Goal: Information Seeking & Learning: Compare options

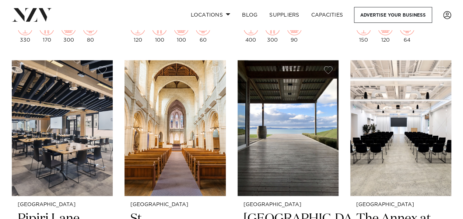
scroll to position [2100, 0]
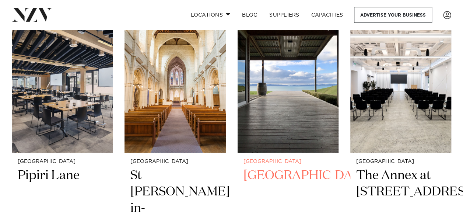
drag, startPoint x: 275, startPoint y: 95, endPoint x: 261, endPoint y: 91, distance: 14.8
click at [261, 91] on img at bounding box center [288, 85] width 101 height 136
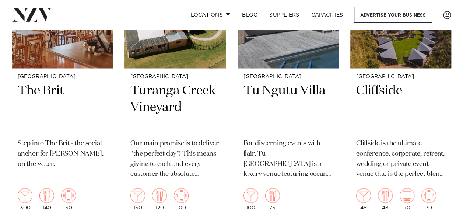
scroll to position [7515, 0]
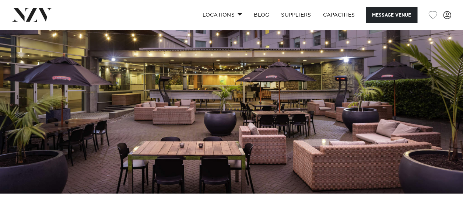
scroll to position [37, 0]
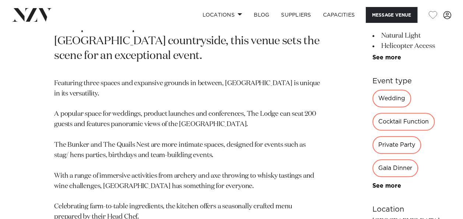
scroll to position [332, 0]
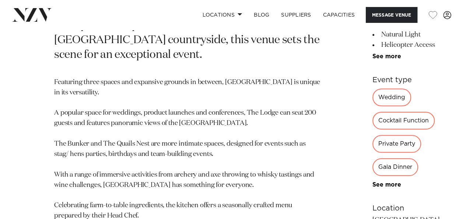
click at [372, 158] on div "Gala Dinner" at bounding box center [395, 167] width 46 height 18
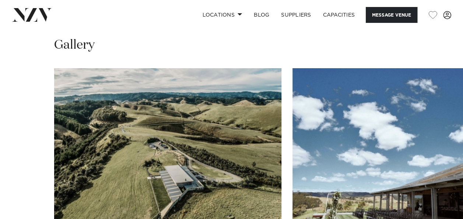
scroll to position [700, 0]
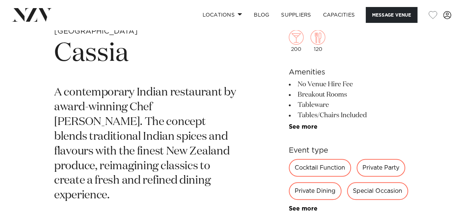
scroll to position [258, 0]
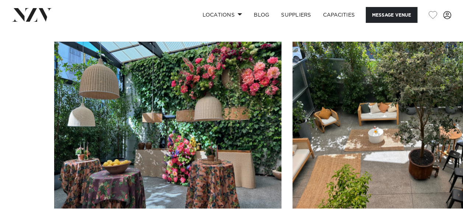
scroll to position [700, 0]
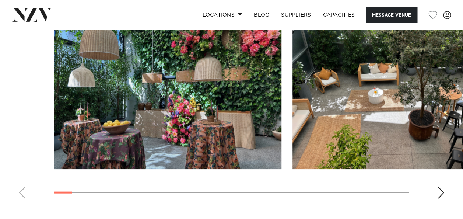
click at [438, 194] on div "Next slide" at bounding box center [440, 193] width 7 height 12
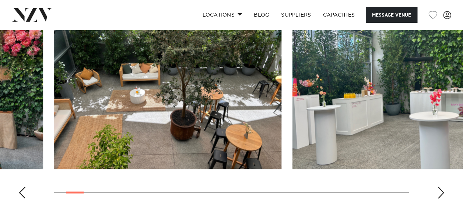
click at [437, 194] on swiper-container at bounding box center [231, 103] width 463 height 202
click at [438, 189] on div "Next slide" at bounding box center [440, 193] width 7 height 12
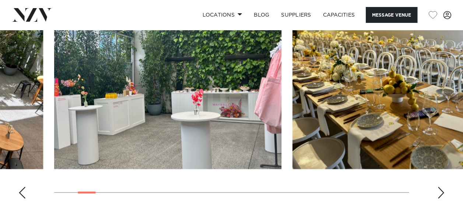
click at [439, 192] on div "Next slide" at bounding box center [440, 193] width 7 height 12
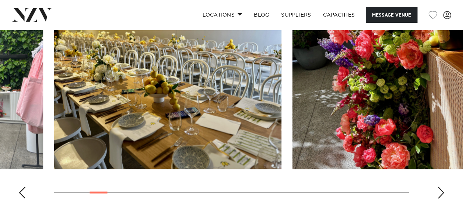
click at [437, 191] on div "Next slide" at bounding box center [440, 193] width 7 height 12
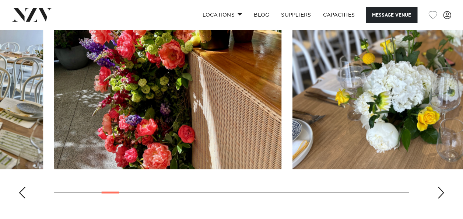
click at [437, 191] on div "Next slide" at bounding box center [440, 193] width 7 height 12
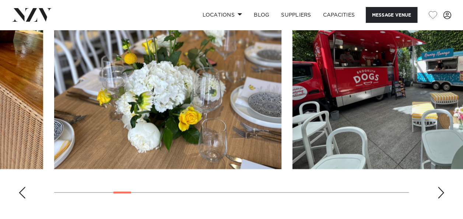
click at [437, 191] on div "Next slide" at bounding box center [440, 193] width 7 height 12
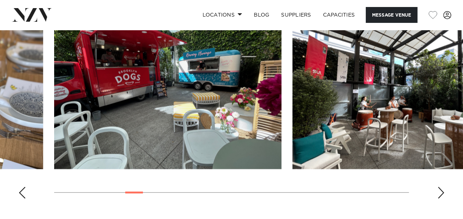
click at [437, 191] on div "Next slide" at bounding box center [440, 193] width 7 height 12
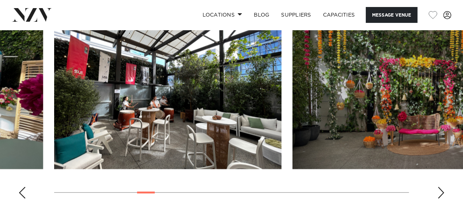
click at [437, 191] on div "Next slide" at bounding box center [440, 193] width 7 height 12
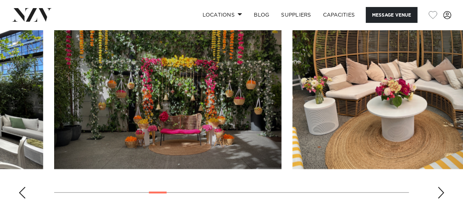
click at [437, 191] on div "Next slide" at bounding box center [440, 193] width 7 height 12
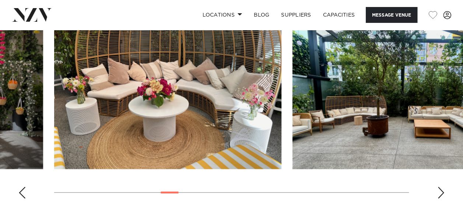
click at [437, 191] on div "Next slide" at bounding box center [440, 193] width 7 height 12
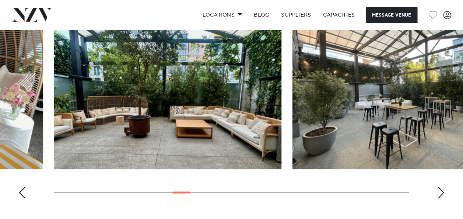
click at [437, 191] on div "Next slide" at bounding box center [440, 193] width 7 height 12
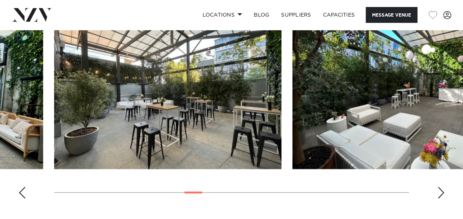
click at [437, 191] on div "Next slide" at bounding box center [440, 193] width 7 height 12
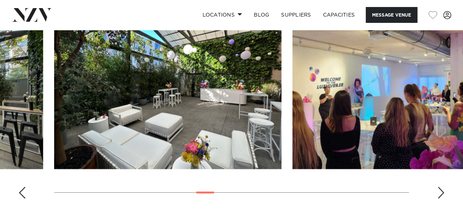
click at [437, 191] on swiper-container at bounding box center [231, 103] width 463 height 202
click at [441, 191] on div "Next slide" at bounding box center [440, 193] width 7 height 12
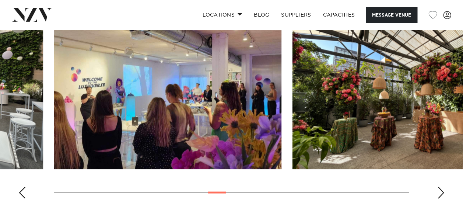
click at [441, 191] on div "Next slide" at bounding box center [440, 193] width 7 height 12
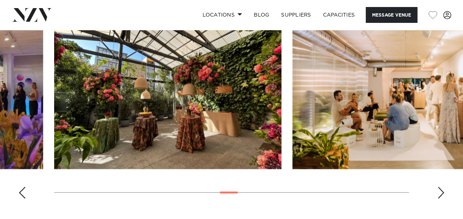
click at [441, 191] on div "Next slide" at bounding box center [440, 193] width 7 height 12
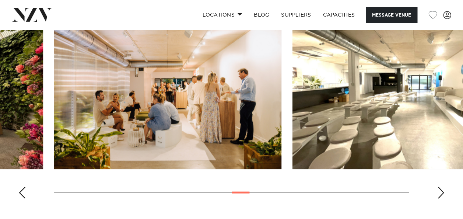
click at [441, 191] on div "Next slide" at bounding box center [440, 193] width 7 height 12
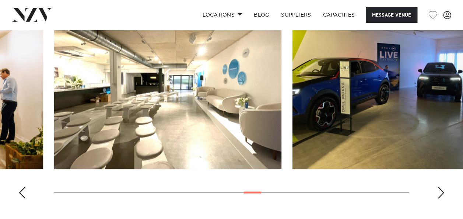
click at [440, 191] on div "Next slide" at bounding box center [440, 193] width 7 height 12
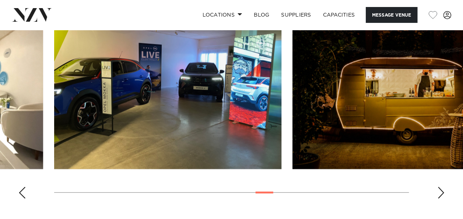
click at [441, 190] on div "Next slide" at bounding box center [440, 193] width 7 height 12
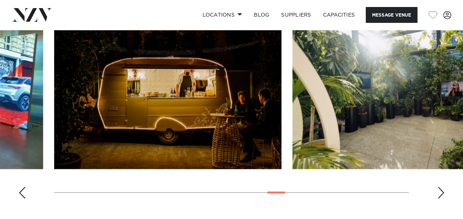
click at [442, 195] on div "Next slide" at bounding box center [440, 193] width 7 height 12
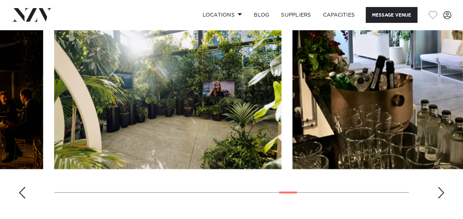
click at [438, 189] on div "Next slide" at bounding box center [440, 193] width 7 height 12
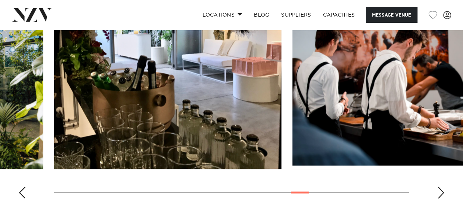
click at [439, 189] on div "Next slide" at bounding box center [440, 193] width 7 height 12
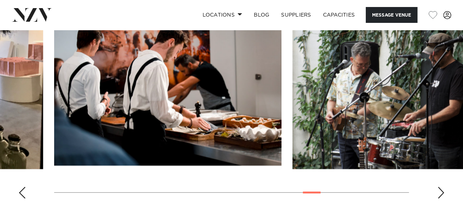
click at [436, 188] on swiper-container at bounding box center [231, 103] width 463 height 202
click at [442, 191] on div "Next slide" at bounding box center [440, 193] width 7 height 12
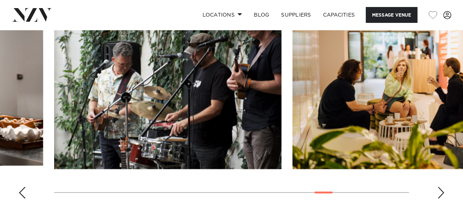
click at [440, 189] on div "Next slide" at bounding box center [440, 193] width 7 height 12
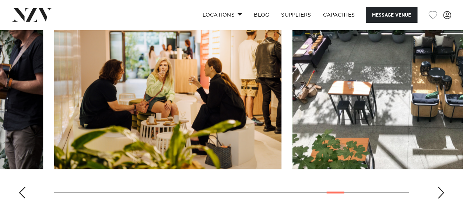
click at [440, 189] on div "Next slide" at bounding box center [440, 193] width 7 height 12
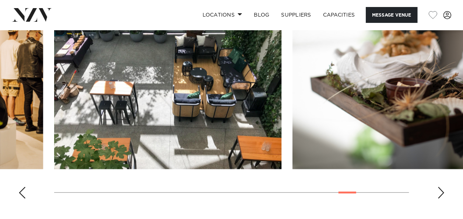
click at [440, 188] on div "Next slide" at bounding box center [440, 193] width 7 height 12
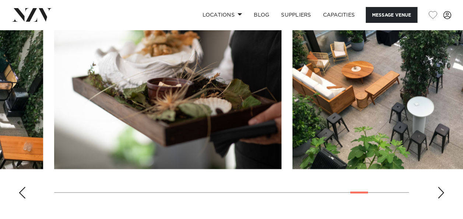
click at [440, 188] on div "Next slide" at bounding box center [440, 193] width 7 height 12
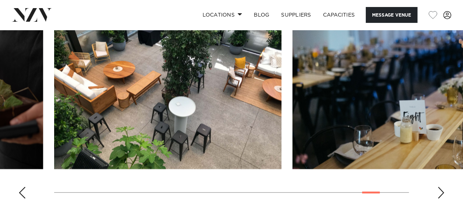
click at [440, 188] on div "Next slide" at bounding box center [440, 193] width 7 height 12
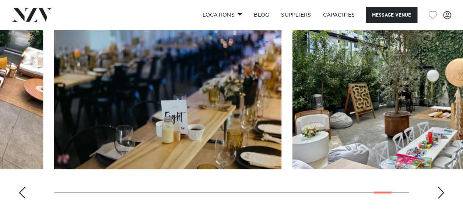
click at [440, 187] on div "Next slide" at bounding box center [440, 193] width 7 height 12
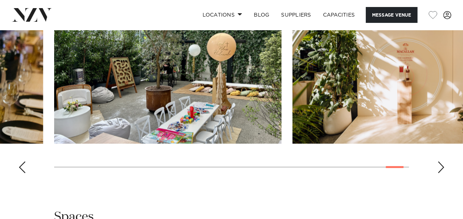
scroll to position [737, 0]
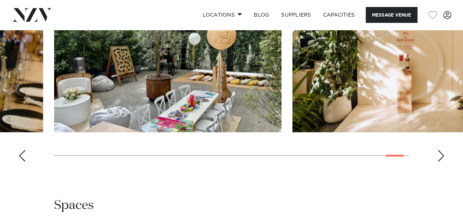
click at [443, 156] on div "Next slide" at bounding box center [440, 156] width 7 height 12
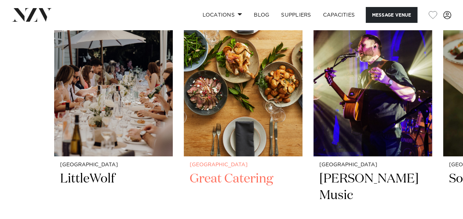
scroll to position [1363, 0]
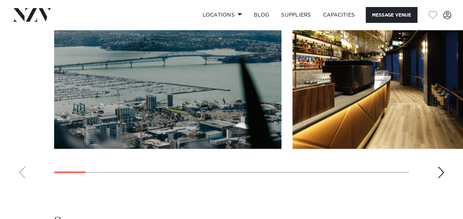
scroll to position [810, 0]
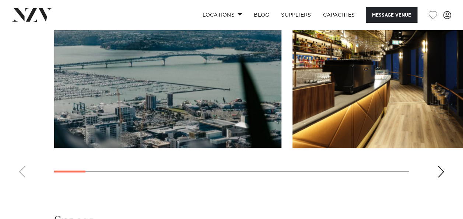
click at [442, 166] on div "Next slide" at bounding box center [440, 172] width 7 height 12
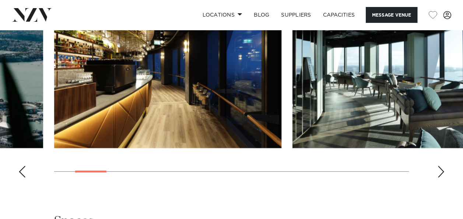
click at [439, 166] on div "Next slide" at bounding box center [440, 172] width 7 height 12
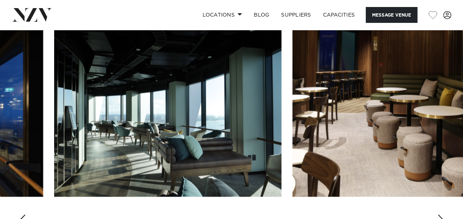
scroll to position [774, 0]
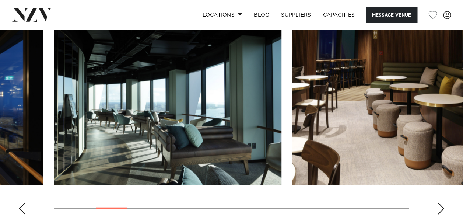
click at [441, 203] on div "Next slide" at bounding box center [440, 209] width 7 height 12
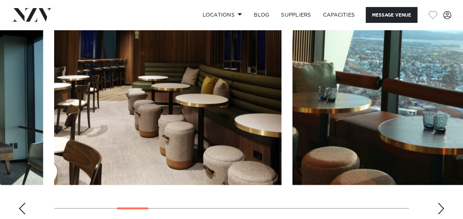
click at [440, 203] on div "Next slide" at bounding box center [440, 209] width 7 height 12
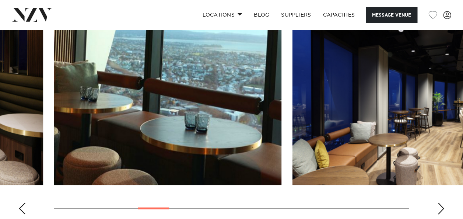
click at [439, 203] on div "Next slide" at bounding box center [440, 209] width 7 height 12
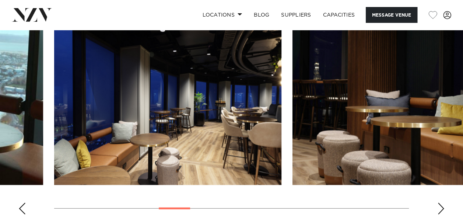
click at [439, 203] on div "Next slide" at bounding box center [440, 209] width 7 height 12
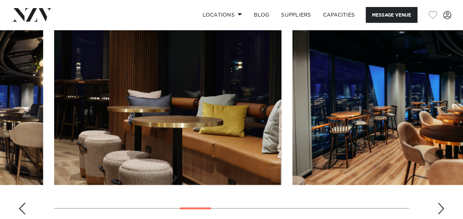
click at [438, 203] on div "Next slide" at bounding box center [440, 209] width 7 height 12
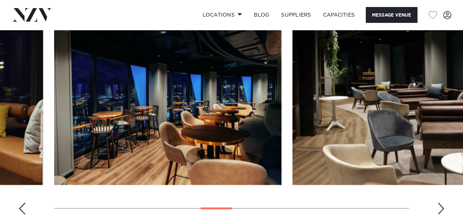
click at [440, 203] on div "Next slide" at bounding box center [440, 209] width 7 height 12
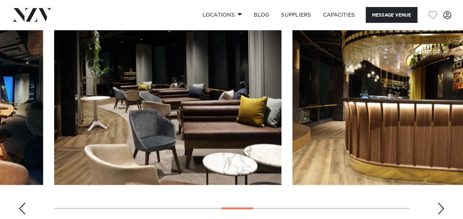
click at [441, 203] on div "Next slide" at bounding box center [440, 209] width 7 height 12
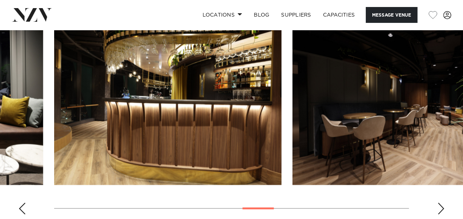
click at [439, 203] on div "Next slide" at bounding box center [440, 209] width 7 height 12
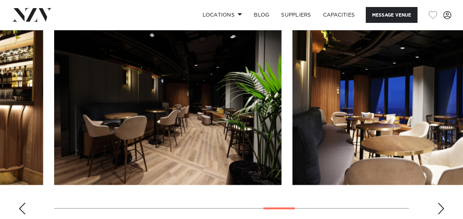
click at [439, 203] on div "Next slide" at bounding box center [440, 209] width 7 height 12
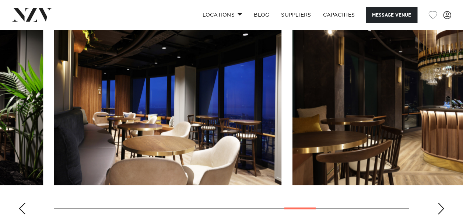
click at [439, 203] on div "Next slide" at bounding box center [440, 209] width 7 height 12
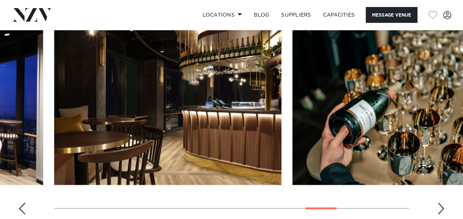
click at [439, 203] on div "Next slide" at bounding box center [440, 209] width 7 height 12
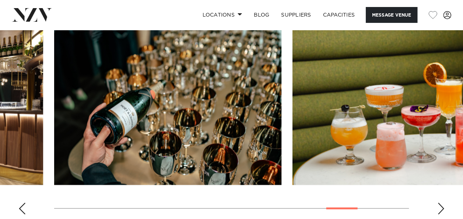
click at [439, 203] on div "Next slide" at bounding box center [440, 209] width 7 height 12
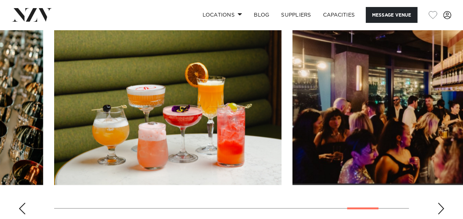
click at [439, 203] on div "Next slide" at bounding box center [440, 209] width 7 height 12
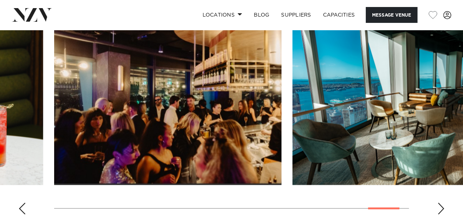
click at [439, 203] on div "Next slide" at bounding box center [440, 209] width 7 height 12
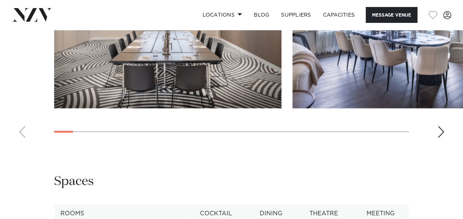
scroll to position [921, 0]
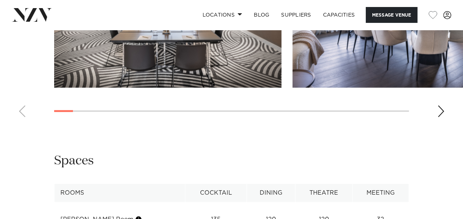
click at [443, 117] on div "Next slide" at bounding box center [440, 111] width 7 height 12
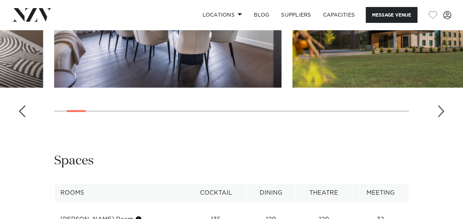
click at [442, 117] on div "Next slide" at bounding box center [440, 111] width 7 height 12
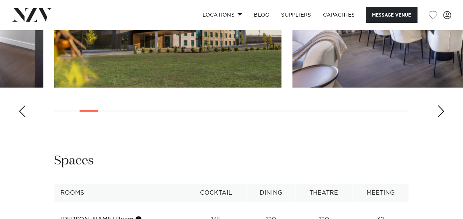
click at [442, 117] on div "Next slide" at bounding box center [440, 111] width 7 height 12
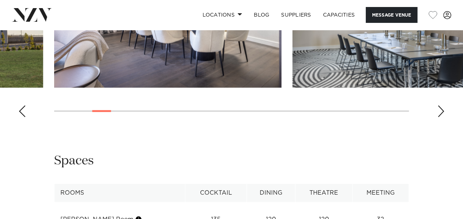
click at [441, 117] on div "Next slide" at bounding box center [440, 111] width 7 height 12
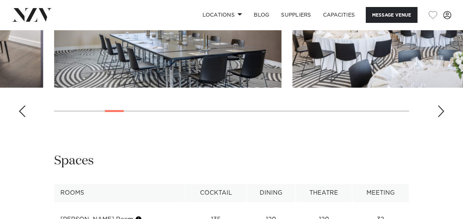
click at [441, 117] on div "Next slide" at bounding box center [440, 111] width 7 height 12
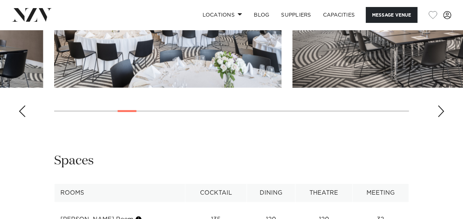
click at [441, 117] on div "Next slide" at bounding box center [440, 111] width 7 height 12
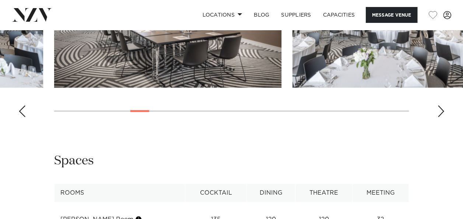
click at [441, 117] on div "Next slide" at bounding box center [440, 111] width 7 height 12
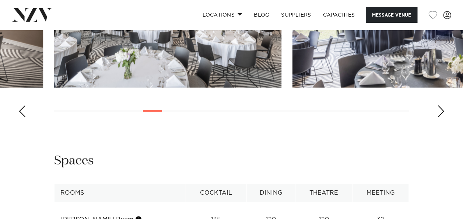
click at [441, 117] on div "Next slide" at bounding box center [440, 111] width 7 height 12
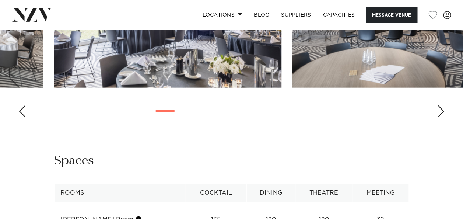
click at [441, 117] on div "Next slide" at bounding box center [440, 111] width 7 height 12
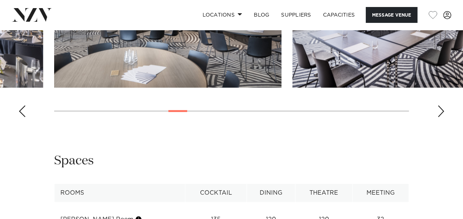
click at [441, 117] on div "Next slide" at bounding box center [440, 111] width 7 height 12
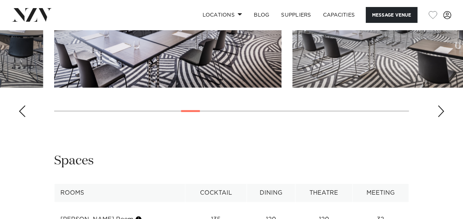
click at [441, 117] on div "Next slide" at bounding box center [440, 111] width 7 height 12
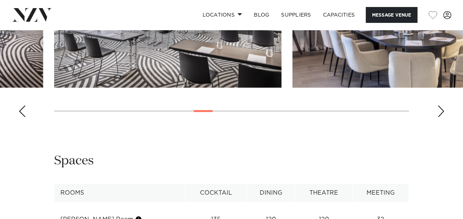
click at [441, 117] on div "Next slide" at bounding box center [440, 111] width 7 height 12
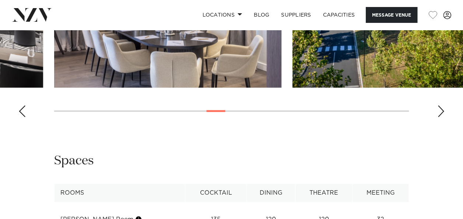
click at [441, 117] on div "Next slide" at bounding box center [440, 111] width 7 height 12
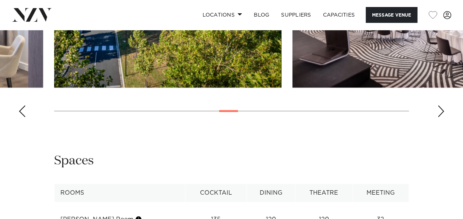
click at [441, 117] on div "Next slide" at bounding box center [440, 111] width 7 height 12
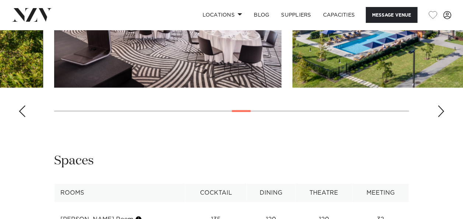
click at [441, 117] on div "Next slide" at bounding box center [440, 111] width 7 height 12
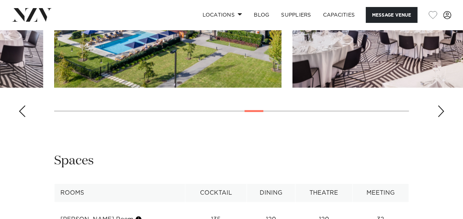
click at [441, 117] on div "Next slide" at bounding box center [440, 111] width 7 height 12
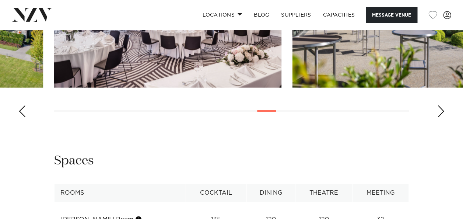
click at [441, 117] on div "Next slide" at bounding box center [440, 111] width 7 height 12
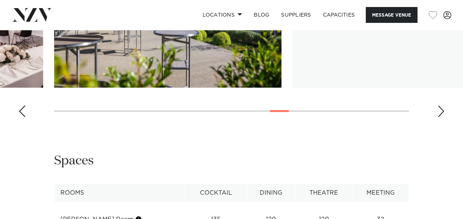
click at [441, 117] on div "Next slide" at bounding box center [440, 111] width 7 height 12
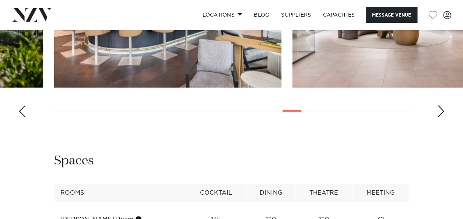
click at [441, 117] on div "Next slide" at bounding box center [440, 111] width 7 height 12
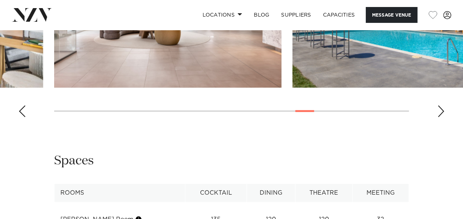
click at [441, 117] on div "Next slide" at bounding box center [440, 111] width 7 height 12
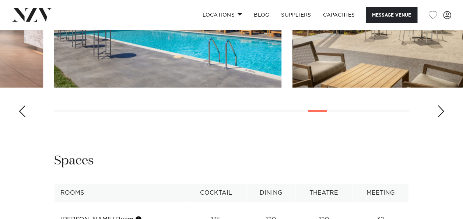
click at [441, 117] on div "Next slide" at bounding box center [440, 111] width 7 height 12
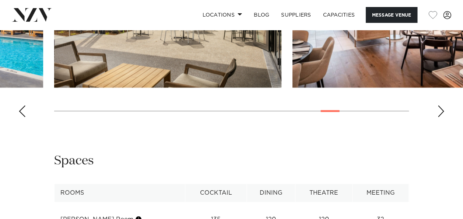
click at [441, 117] on div "Next slide" at bounding box center [440, 111] width 7 height 12
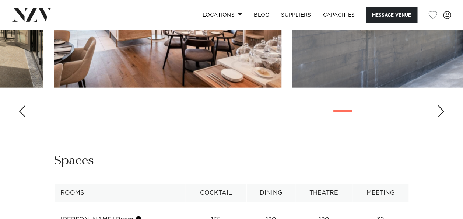
click at [441, 117] on div "Next slide" at bounding box center [440, 111] width 7 height 12
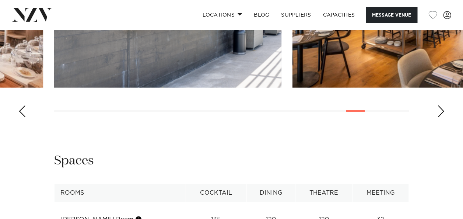
click at [441, 117] on div "Next slide" at bounding box center [440, 111] width 7 height 12
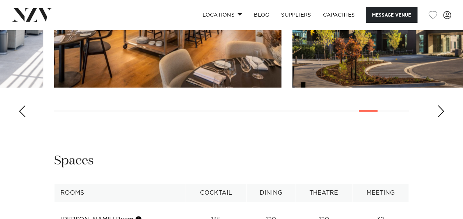
click at [441, 117] on div "Next slide" at bounding box center [440, 111] width 7 height 12
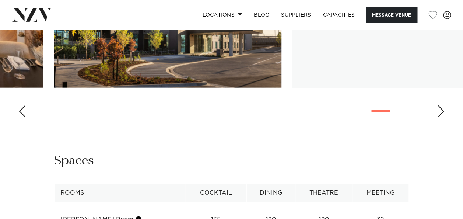
click at [441, 117] on div "Next slide" at bounding box center [440, 111] width 7 height 12
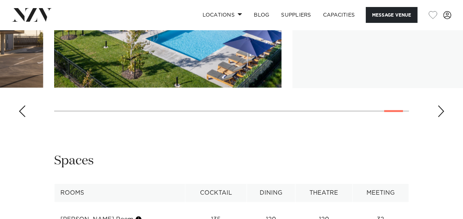
click at [441, 117] on div "Next slide" at bounding box center [440, 111] width 7 height 12
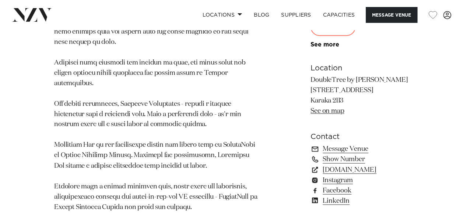
scroll to position [516, 0]
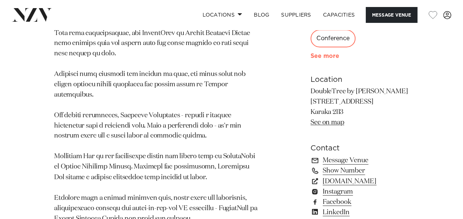
click at [311, 59] on link "See more" at bounding box center [339, 56] width 57 height 6
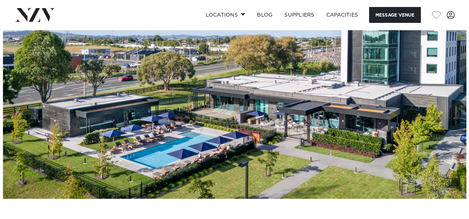
scroll to position [37, 0]
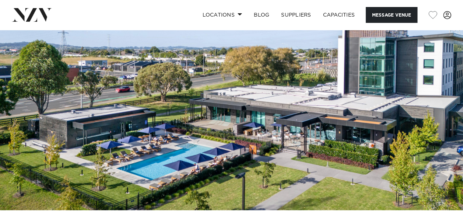
click at [371, 146] on img at bounding box center [231, 101] width 463 height 217
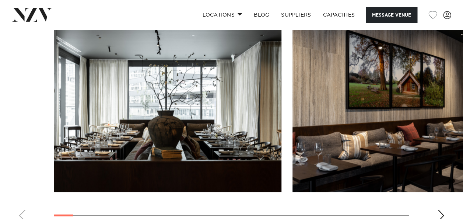
scroll to position [847, 0]
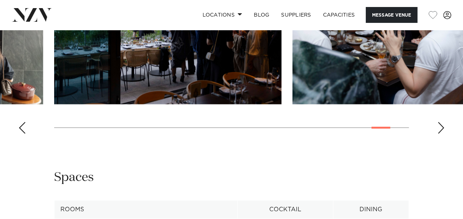
scroll to position [1032, 0]
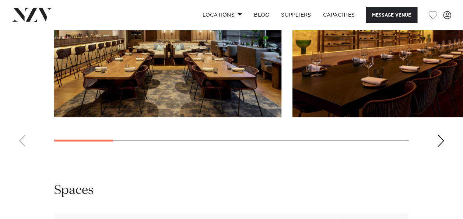
scroll to position [847, 0]
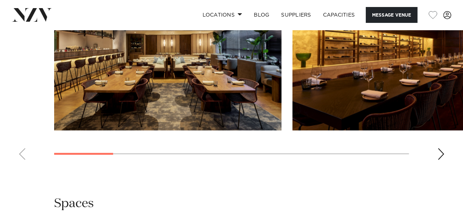
click at [437, 148] on div "Next slide" at bounding box center [440, 154] width 7 height 12
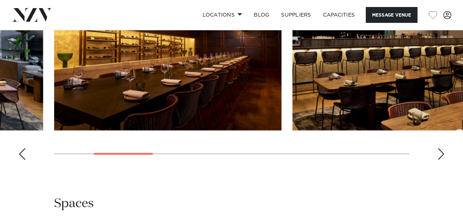
click at [438, 148] on div "Next slide" at bounding box center [440, 154] width 7 height 12
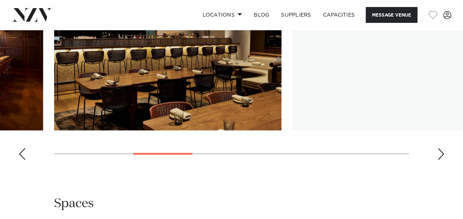
click at [438, 148] on div "Next slide" at bounding box center [440, 154] width 7 height 12
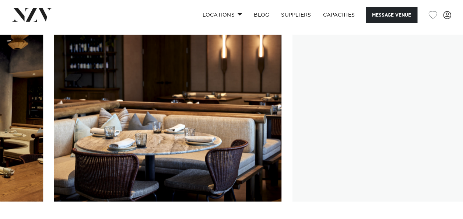
scroll to position [774, 0]
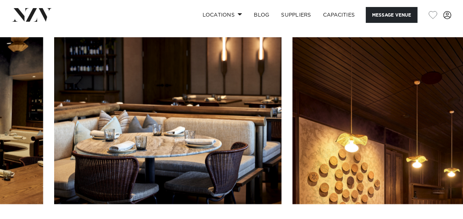
click at [437, 212] on swiper-container at bounding box center [231, 138] width 463 height 202
click at [438, 210] on swiper-container at bounding box center [231, 138] width 463 height 202
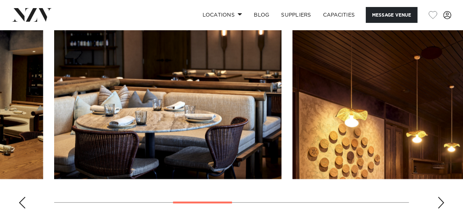
scroll to position [810, 0]
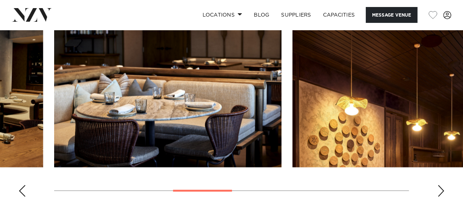
click at [437, 185] on div "Next slide" at bounding box center [440, 191] width 7 height 12
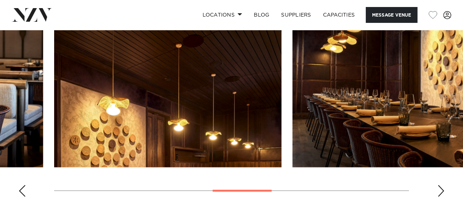
click at [438, 185] on div "Next slide" at bounding box center [440, 191] width 7 height 12
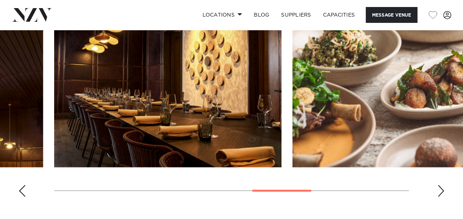
click at [438, 185] on div "Next slide" at bounding box center [440, 191] width 7 height 12
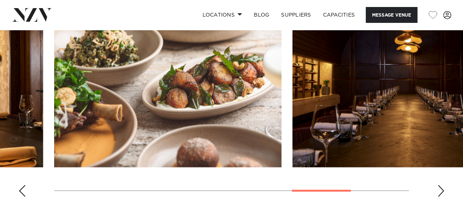
click at [440, 185] on div "Next slide" at bounding box center [440, 191] width 7 height 12
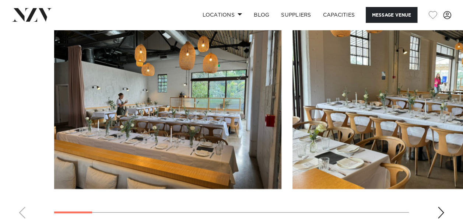
scroll to position [700, 0]
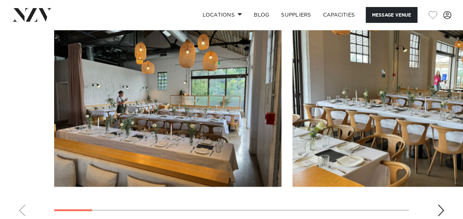
click at [443, 204] on div "Next slide" at bounding box center [440, 210] width 7 height 12
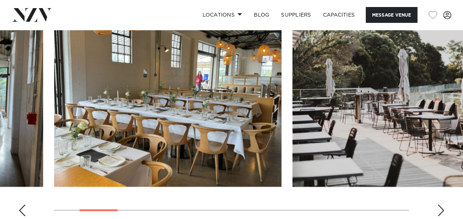
click at [443, 204] on div "Next slide" at bounding box center [440, 210] width 7 height 12
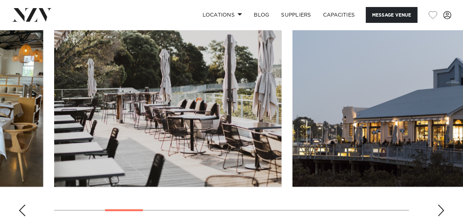
click at [443, 204] on div "Next slide" at bounding box center [440, 210] width 7 height 12
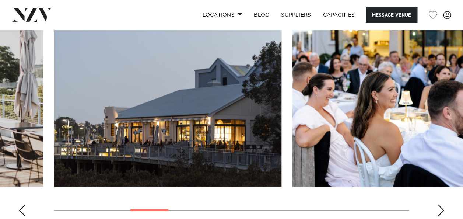
click at [443, 204] on div "Next slide" at bounding box center [440, 210] width 7 height 12
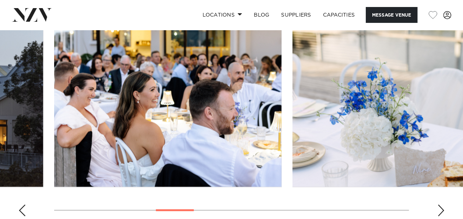
click at [443, 204] on div "Next slide" at bounding box center [440, 210] width 7 height 12
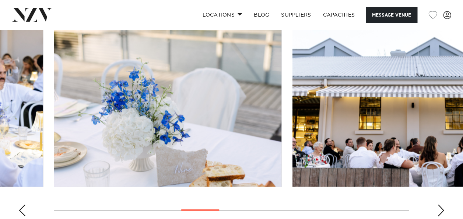
click at [443, 204] on div "Next slide" at bounding box center [440, 210] width 7 height 12
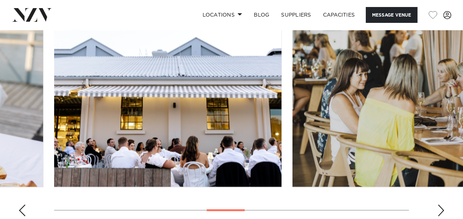
click at [443, 204] on div "Next slide" at bounding box center [440, 210] width 7 height 12
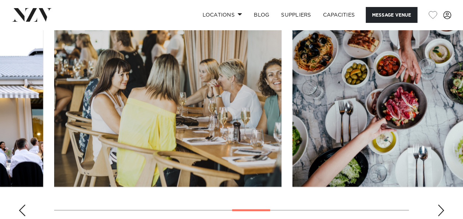
click at [443, 204] on div "Next slide" at bounding box center [440, 210] width 7 height 12
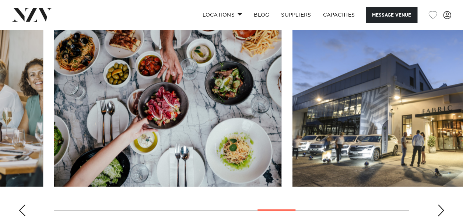
click at [443, 204] on div "Next slide" at bounding box center [440, 210] width 7 height 12
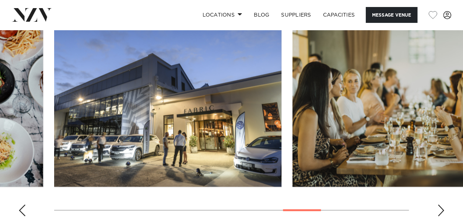
click at [439, 204] on div "Next slide" at bounding box center [440, 210] width 7 height 12
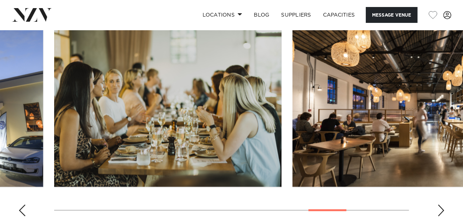
click at [439, 204] on div "Next slide" at bounding box center [440, 210] width 7 height 12
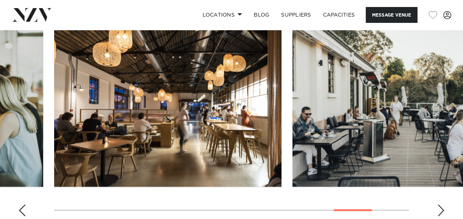
click at [439, 204] on div "Next slide" at bounding box center [440, 210] width 7 height 12
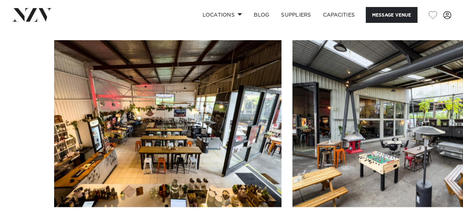
scroll to position [774, 0]
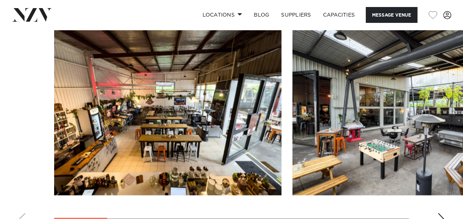
click at [442, 213] on div "Next slide" at bounding box center [440, 219] width 7 height 12
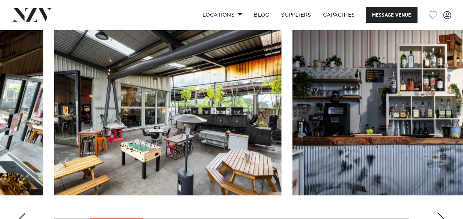
click at [442, 213] on div "Next slide" at bounding box center [440, 219] width 7 height 12
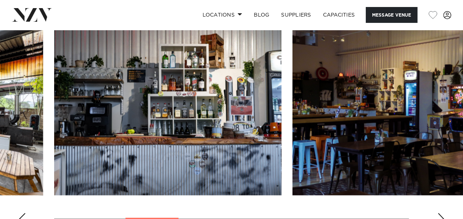
click at [442, 213] on div "Next slide" at bounding box center [440, 219] width 7 height 12
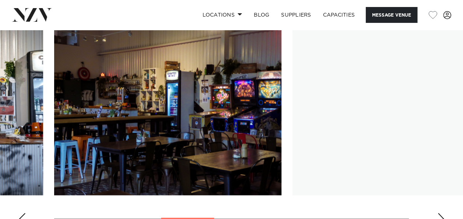
click at [442, 213] on div "Next slide" at bounding box center [440, 219] width 7 height 12
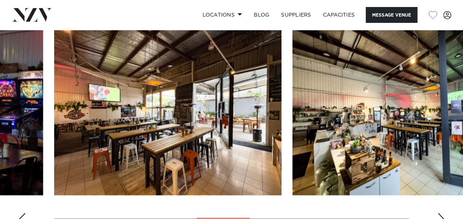
click at [442, 213] on div "Next slide" at bounding box center [440, 219] width 7 height 12
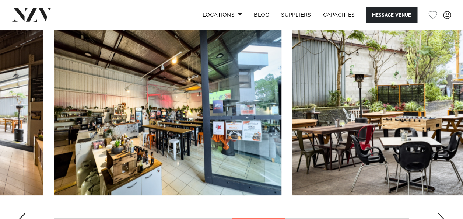
click at [442, 213] on div "Next slide" at bounding box center [440, 219] width 7 height 12
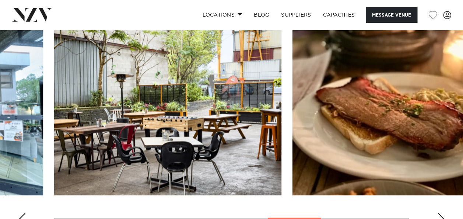
click at [442, 213] on div "Next slide" at bounding box center [440, 219] width 7 height 12
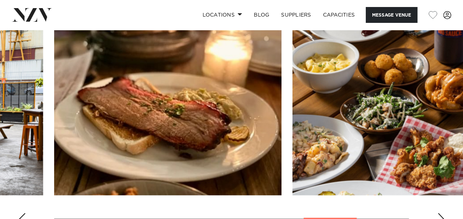
click at [442, 213] on div "Next slide" at bounding box center [440, 219] width 7 height 12
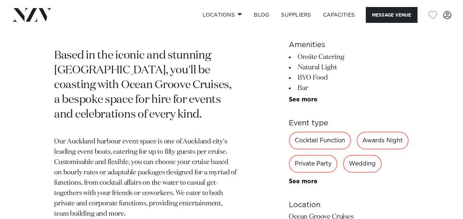
scroll to position [405, 0]
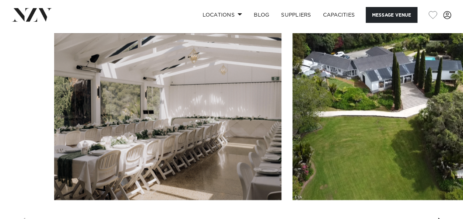
scroll to position [774, 0]
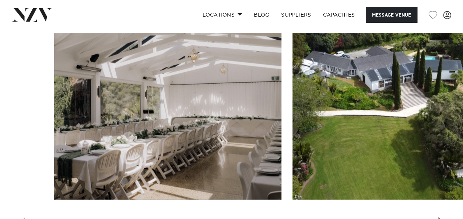
click at [441, 217] on div "Next slide" at bounding box center [440, 223] width 7 height 12
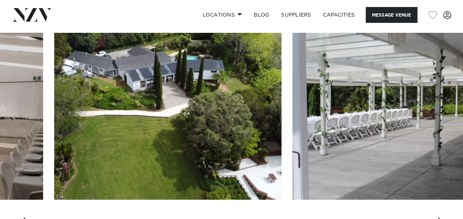
click at [441, 217] on div "Next slide" at bounding box center [440, 223] width 7 height 12
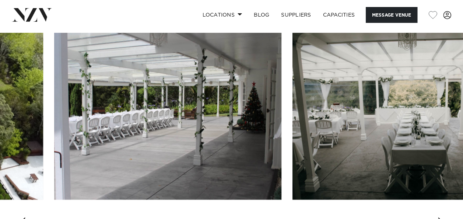
click at [441, 217] on div "Next slide" at bounding box center [440, 223] width 7 height 12
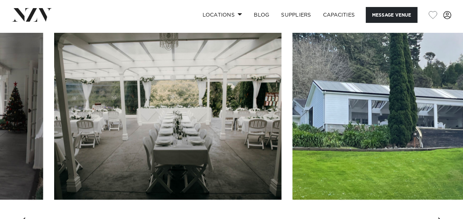
click at [441, 217] on div "Next slide" at bounding box center [440, 223] width 7 height 12
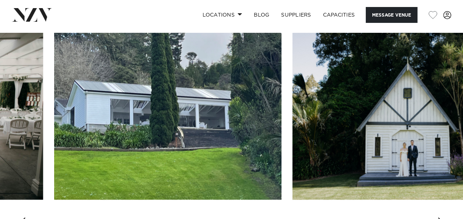
click at [441, 217] on div "Next slide" at bounding box center [440, 223] width 7 height 12
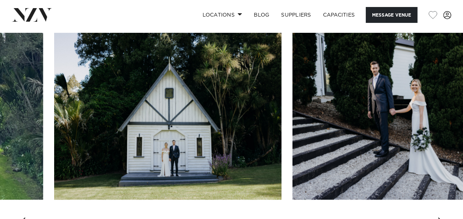
click at [441, 217] on div "Next slide" at bounding box center [440, 223] width 7 height 12
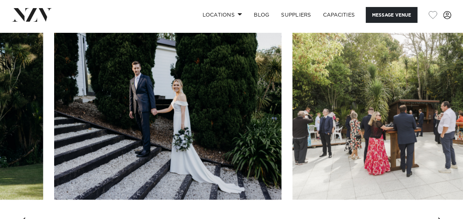
click at [441, 217] on div "Next slide" at bounding box center [440, 223] width 7 height 12
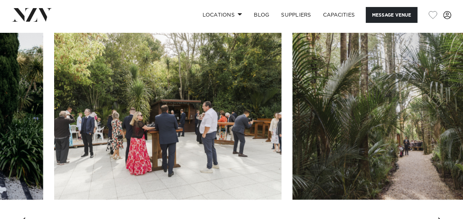
click at [441, 217] on div "Next slide" at bounding box center [440, 223] width 7 height 12
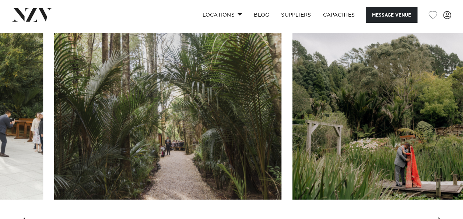
click at [441, 217] on div "Next slide" at bounding box center [440, 223] width 7 height 12
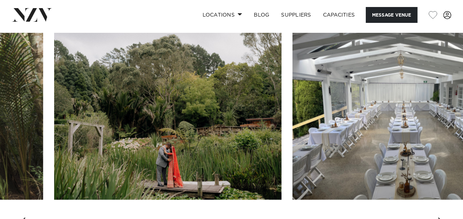
click at [441, 217] on div "Next slide" at bounding box center [440, 223] width 7 height 12
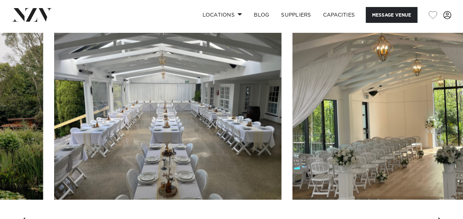
click at [441, 217] on div "Next slide" at bounding box center [440, 223] width 7 height 12
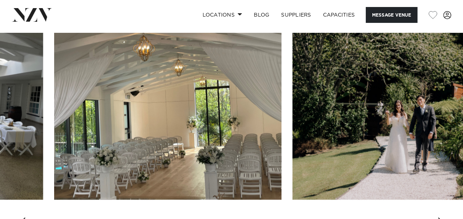
click at [441, 217] on div "Next slide" at bounding box center [440, 223] width 7 height 12
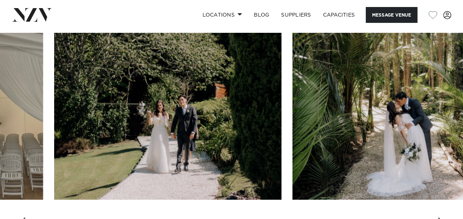
click at [441, 217] on div "Next slide" at bounding box center [440, 223] width 7 height 12
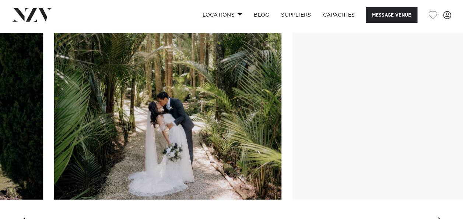
click at [441, 217] on div "Next slide" at bounding box center [440, 223] width 7 height 12
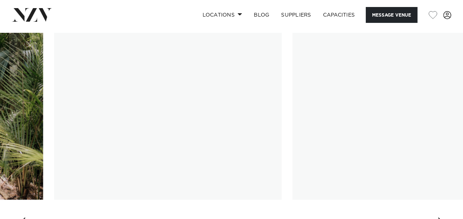
click at [441, 217] on div "Next slide" at bounding box center [440, 223] width 7 height 12
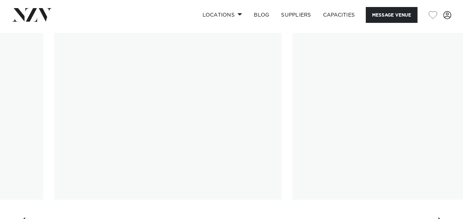
click at [441, 217] on div "Next slide" at bounding box center [440, 223] width 7 height 12
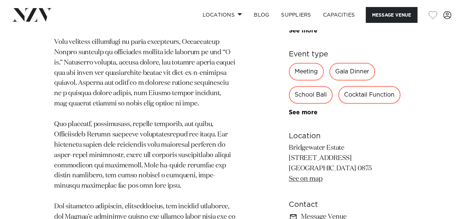
scroll to position [479, 0]
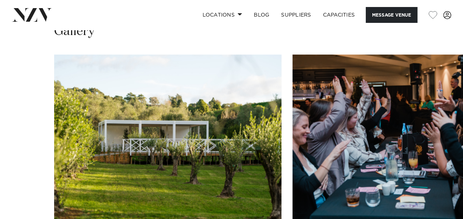
scroll to position [921, 0]
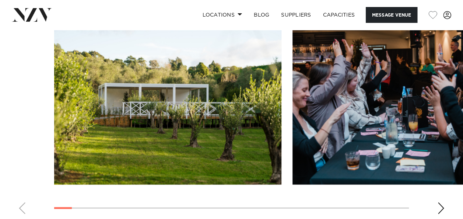
click at [438, 202] on div "Next slide" at bounding box center [440, 208] width 7 height 12
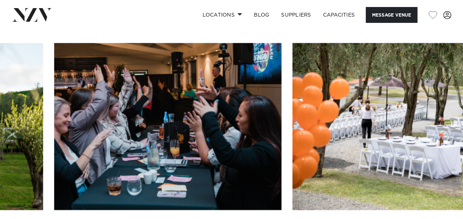
scroll to position [884, 0]
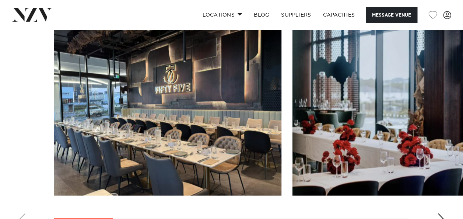
scroll to position [737, 0]
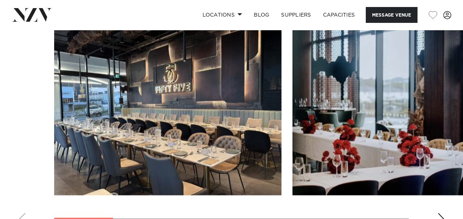
click at [441, 213] on div "Next slide" at bounding box center [440, 219] width 7 height 12
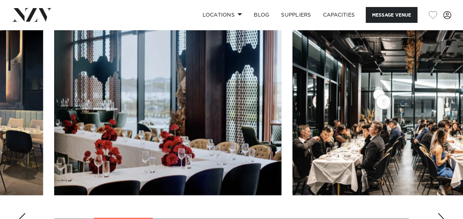
click at [441, 213] on div "Next slide" at bounding box center [440, 219] width 7 height 12
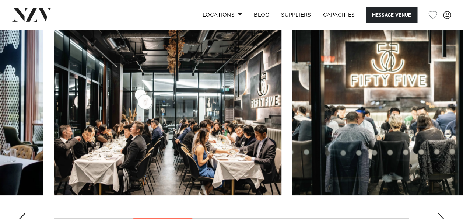
click at [441, 213] on div "Next slide" at bounding box center [440, 219] width 7 height 12
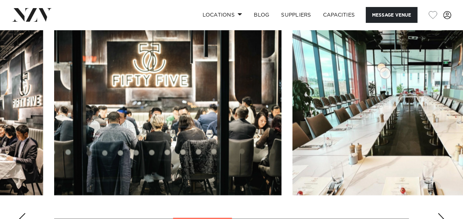
click at [441, 213] on div "Next slide" at bounding box center [440, 219] width 7 height 12
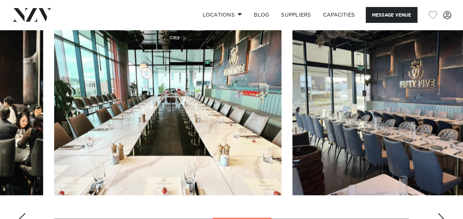
click at [441, 213] on div "Next slide" at bounding box center [440, 219] width 7 height 12
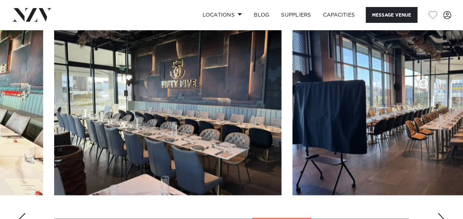
click at [441, 213] on div "Next slide" at bounding box center [440, 219] width 7 height 12
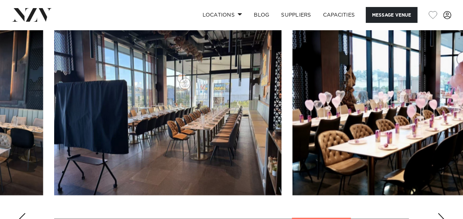
click at [441, 213] on div "Next slide" at bounding box center [440, 219] width 7 height 12
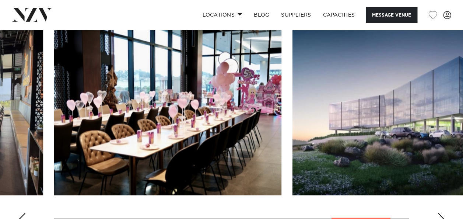
click at [441, 213] on div "Next slide" at bounding box center [440, 219] width 7 height 12
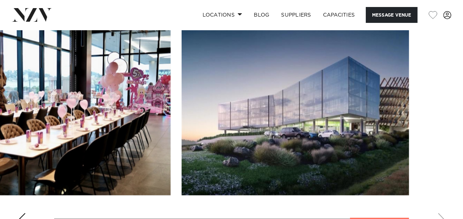
click at [441, 204] on swiper-container at bounding box center [231, 129] width 463 height 202
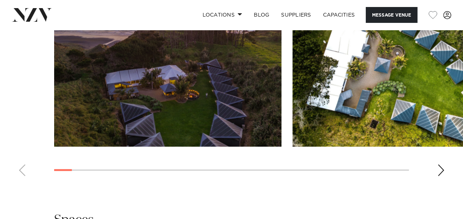
scroll to position [884, 0]
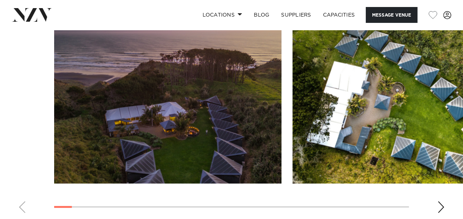
click at [438, 207] on div "Next slide" at bounding box center [440, 207] width 7 height 12
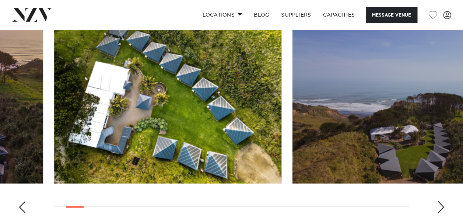
click at [439, 205] on div "Next slide" at bounding box center [440, 207] width 7 height 12
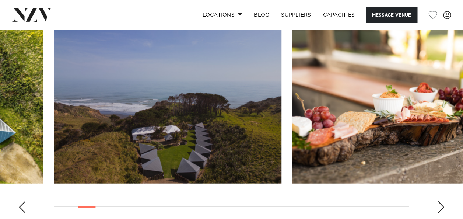
click at [440, 205] on div "Next slide" at bounding box center [440, 207] width 7 height 12
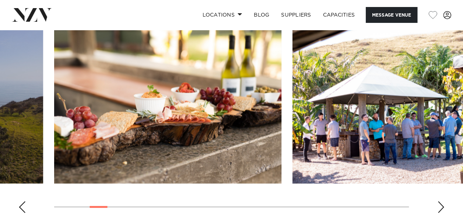
click at [440, 205] on div "Next slide" at bounding box center [440, 207] width 7 height 12
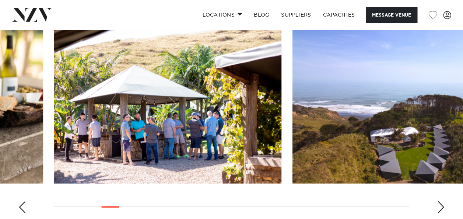
click at [440, 205] on div "Next slide" at bounding box center [440, 207] width 7 height 12
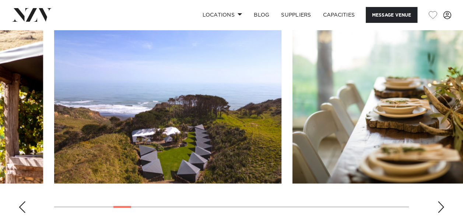
click at [440, 205] on div "Next slide" at bounding box center [440, 207] width 7 height 12
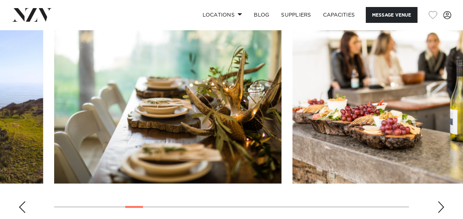
click at [441, 208] on div "Next slide" at bounding box center [440, 207] width 7 height 12
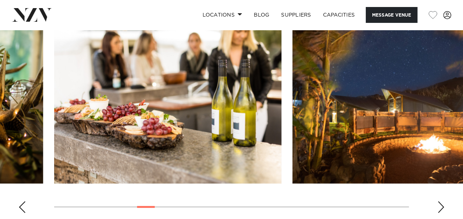
click at [441, 207] on div "Next slide" at bounding box center [440, 207] width 7 height 12
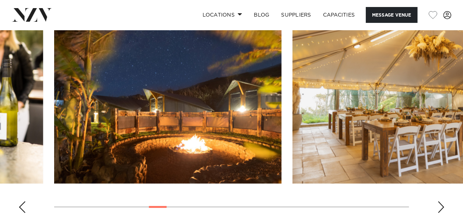
click at [441, 207] on div "Next slide" at bounding box center [440, 207] width 7 height 12
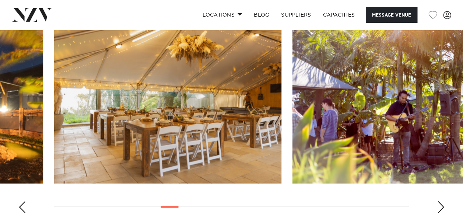
click at [441, 207] on div "Next slide" at bounding box center [440, 207] width 7 height 12
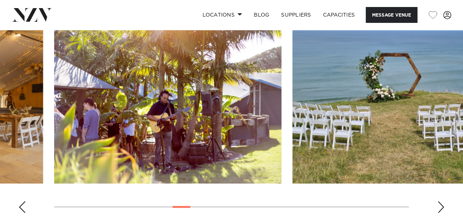
click at [441, 207] on div "Next slide" at bounding box center [440, 207] width 7 height 12
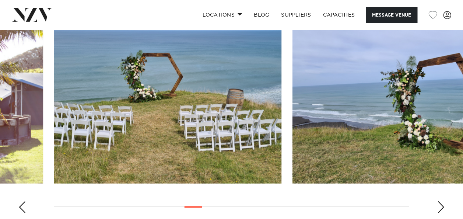
click at [441, 207] on div "Next slide" at bounding box center [440, 207] width 7 height 12
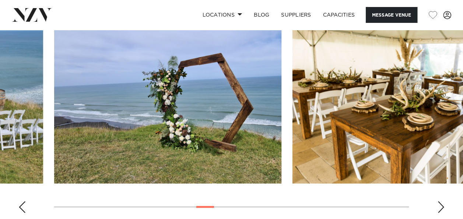
click at [441, 207] on div "Next slide" at bounding box center [440, 207] width 7 height 12
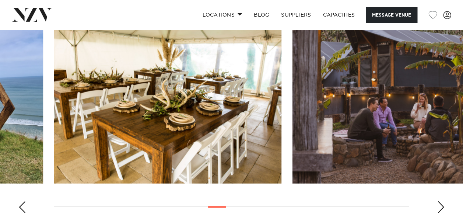
click at [441, 207] on div "Next slide" at bounding box center [440, 207] width 7 height 12
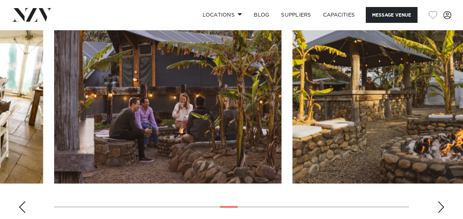
click at [441, 207] on div "Next slide" at bounding box center [440, 207] width 7 height 12
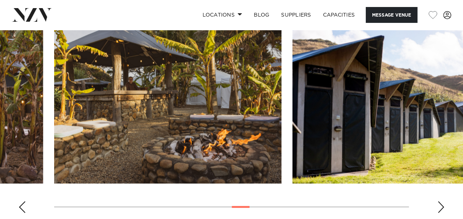
click at [441, 207] on div "Next slide" at bounding box center [440, 207] width 7 height 12
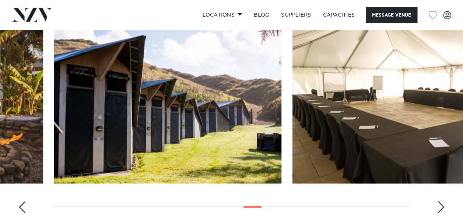
click at [441, 207] on div "Next slide" at bounding box center [440, 207] width 7 height 12
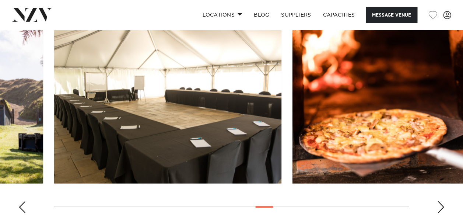
click at [441, 207] on div "Next slide" at bounding box center [440, 207] width 7 height 12
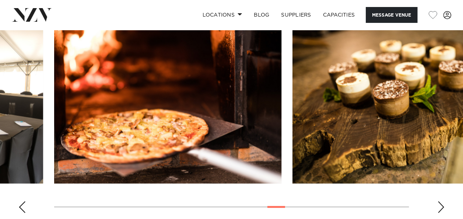
click at [441, 207] on div "Next slide" at bounding box center [440, 207] width 7 height 12
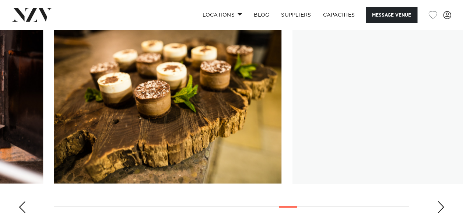
click at [441, 207] on div "Next slide" at bounding box center [440, 207] width 7 height 12
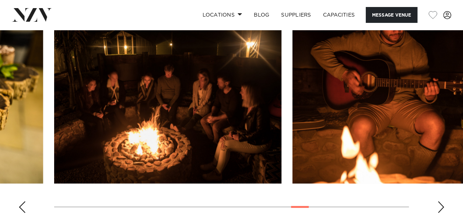
click at [441, 207] on div "Next slide" at bounding box center [440, 207] width 7 height 12
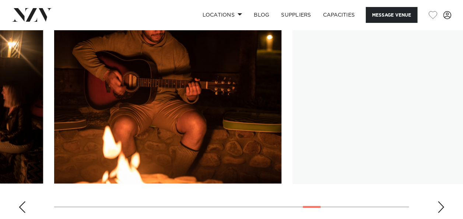
click at [441, 207] on div "Next slide" at bounding box center [440, 207] width 7 height 12
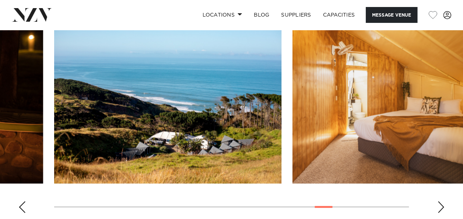
click at [441, 207] on div "Next slide" at bounding box center [440, 207] width 7 height 12
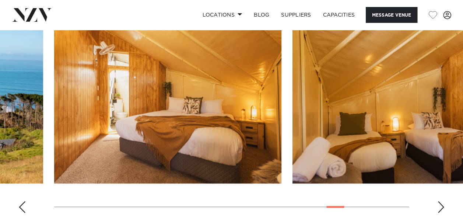
click at [441, 207] on div "Next slide" at bounding box center [440, 207] width 7 height 12
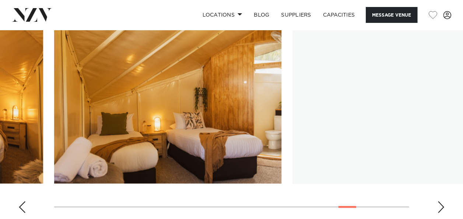
click at [441, 207] on div "Next slide" at bounding box center [440, 207] width 7 height 12
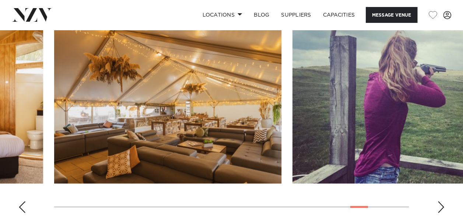
click at [441, 207] on div "Next slide" at bounding box center [440, 207] width 7 height 12
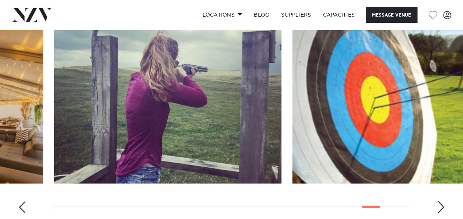
click at [23, 206] on div "Previous slide" at bounding box center [21, 207] width 7 height 12
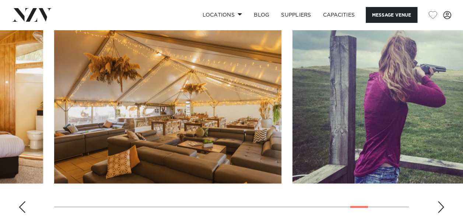
click at [439, 203] on div "Next slide" at bounding box center [440, 207] width 7 height 12
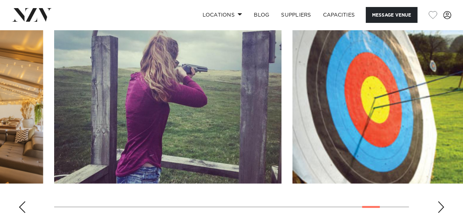
click at [439, 203] on div "Next slide" at bounding box center [440, 207] width 7 height 12
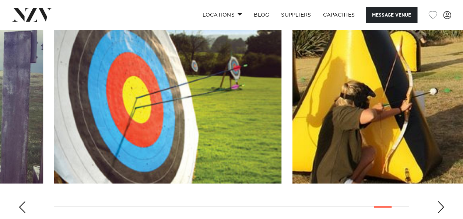
click at [439, 203] on div "Next slide" at bounding box center [440, 207] width 7 height 12
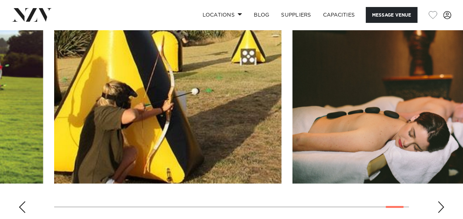
click at [439, 203] on div "Next slide" at bounding box center [440, 207] width 7 height 12
